Goal: Information Seeking & Learning: Learn about a topic

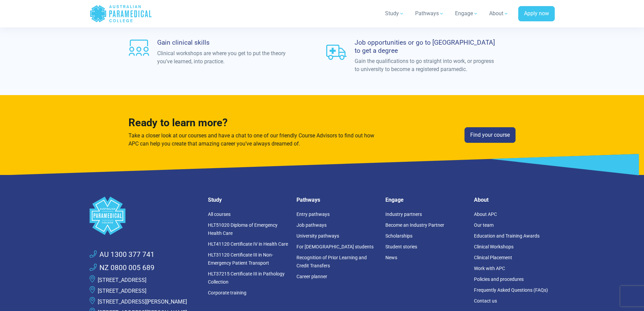
scroll to position [2168, 0]
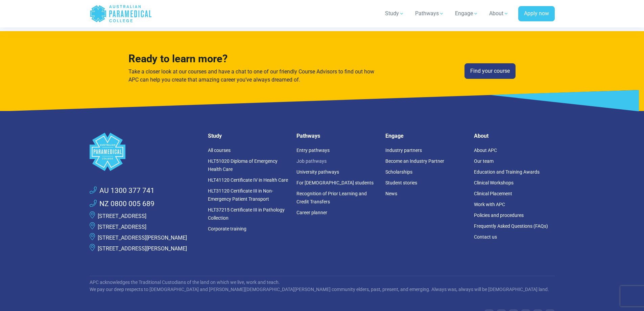
click at [318, 158] on link "Job pathways" at bounding box center [311, 160] width 30 height 5
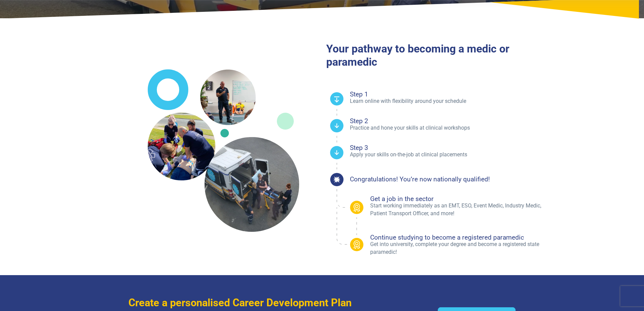
scroll to position [169, 0]
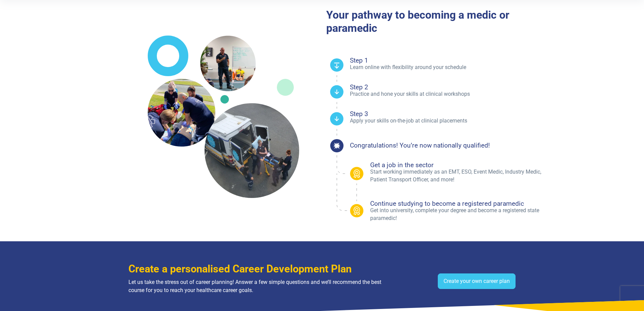
click at [456, 170] on p "Start working immediately as an EMT, ESO, Event Medic, Industry Medic, Patient …" at bounding box center [462, 175] width 185 height 15
click at [457, 170] on p "Start working immediately as an EMT, ESO, Event Medic, Industry Medic, Patient …" at bounding box center [462, 175] width 185 height 15
click at [467, 172] on p "Start working immediately as an EMT, ESO, Event Medic, Industry Medic, Patient …" at bounding box center [462, 175] width 185 height 15
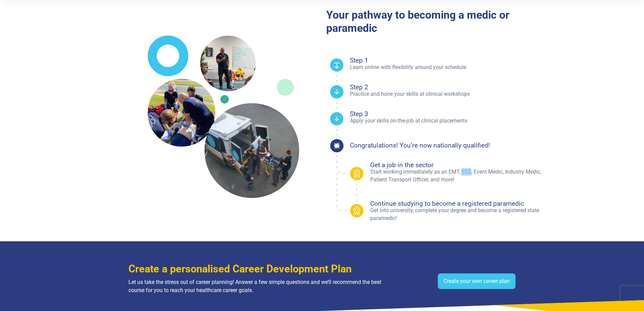
copy p "ESO"
click at [455, 171] on p "Start working immediately as an EMT, ESO, Event Medic, Industry Medic, Patient …" at bounding box center [462, 175] width 185 height 15
copy p "EMT"
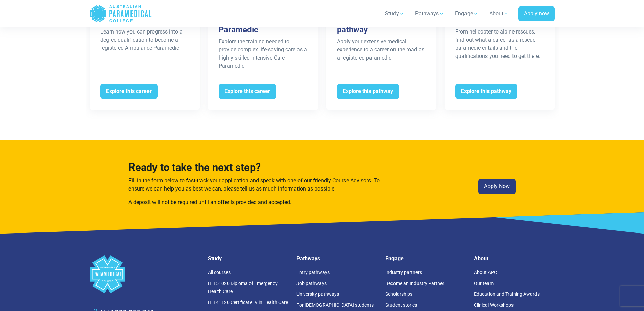
scroll to position [1453, 0]
